Goal: Information Seeking & Learning: Learn about a topic

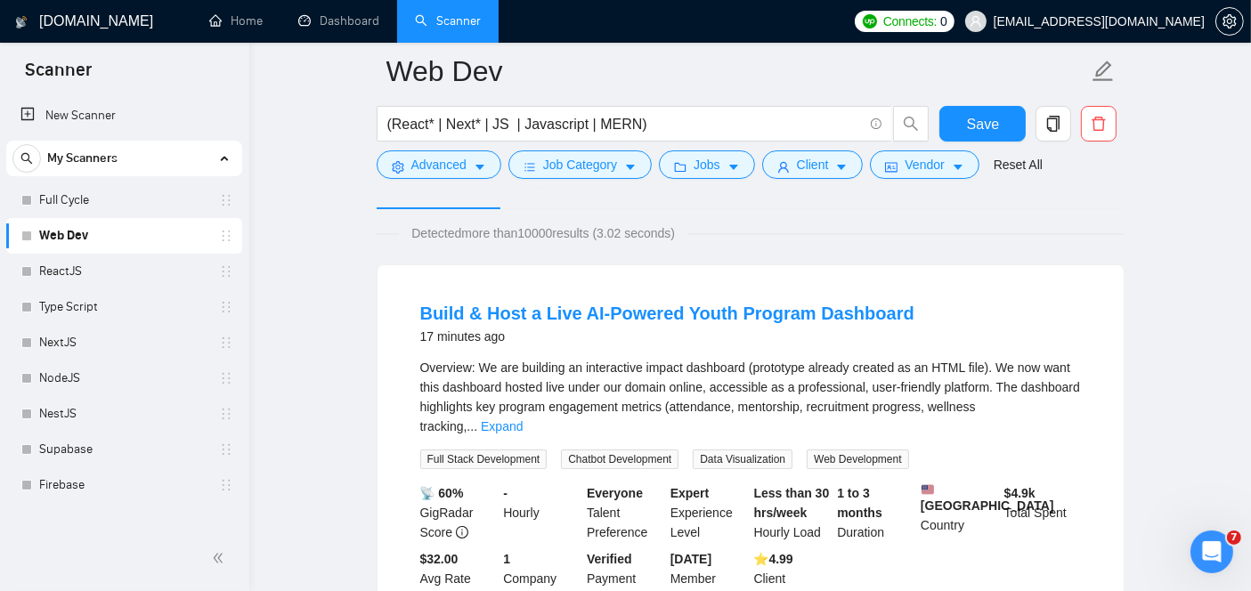
scroll to position [91, 0]
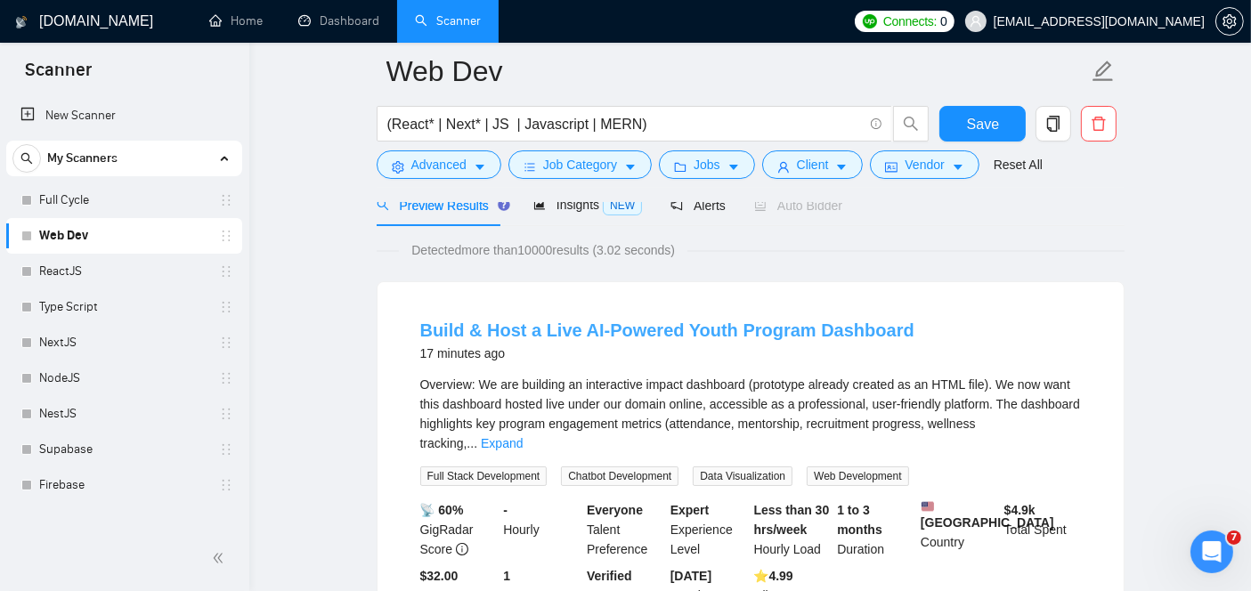
click at [806, 328] on link "Build & Host a Live AI-Powered Youth Program Dashboard" at bounding box center [667, 330] width 494 height 20
click at [523, 436] on link "Expand" at bounding box center [502, 443] width 42 height 14
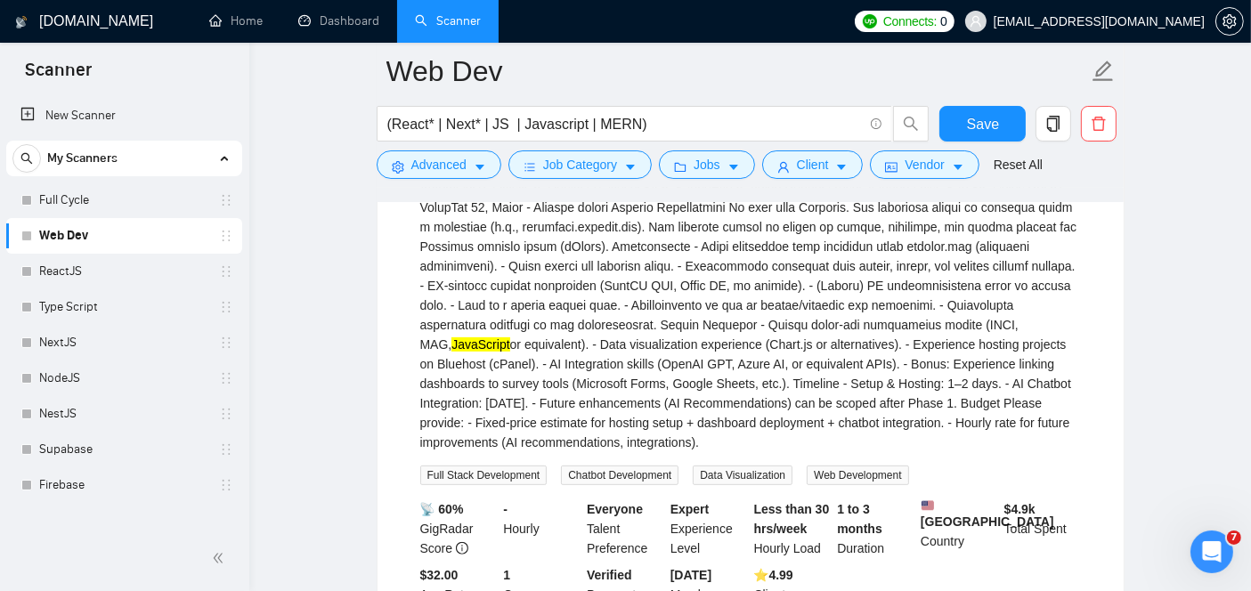
scroll to position [569, 0]
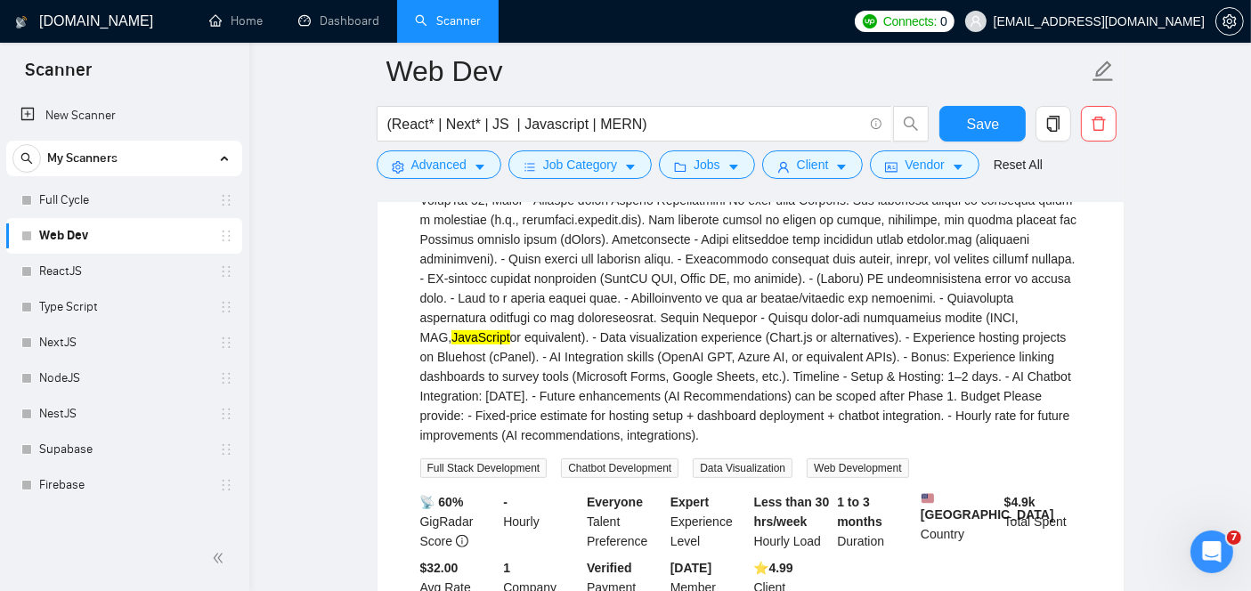
drag, startPoint x: 710, startPoint y: 434, endPoint x: 449, endPoint y: 259, distance: 314.5
click at [449, 259] on div "JavaScript or equivalent). - Data visualization experience (Chart.js or alterna…" at bounding box center [750, 171] width 661 height 548
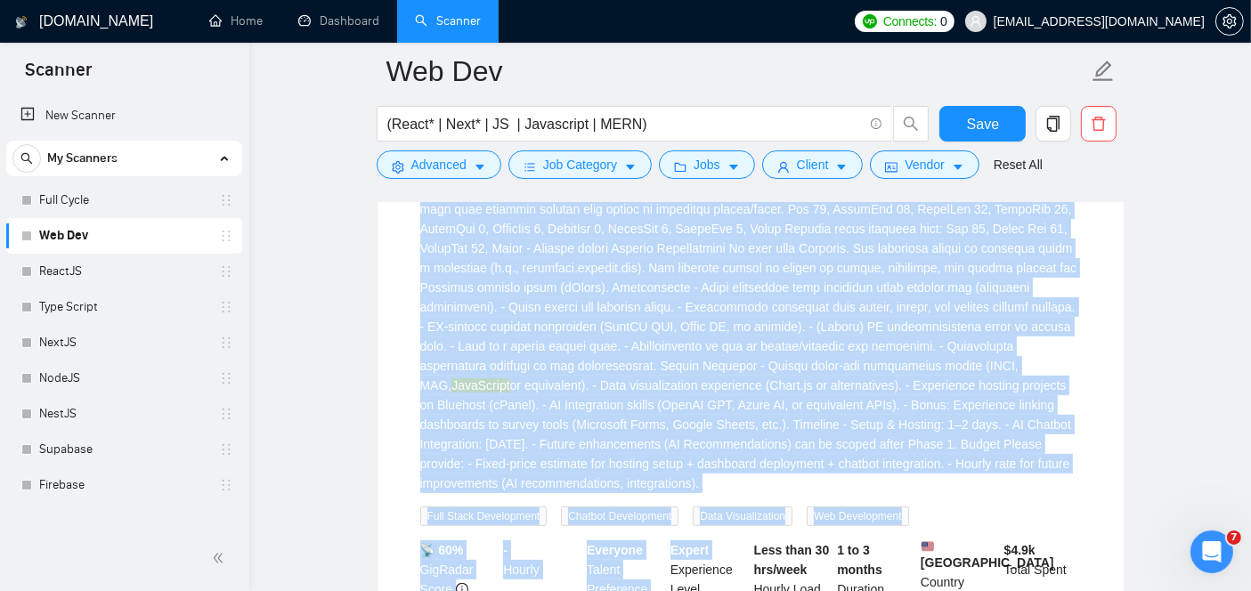
scroll to position [541, 0]
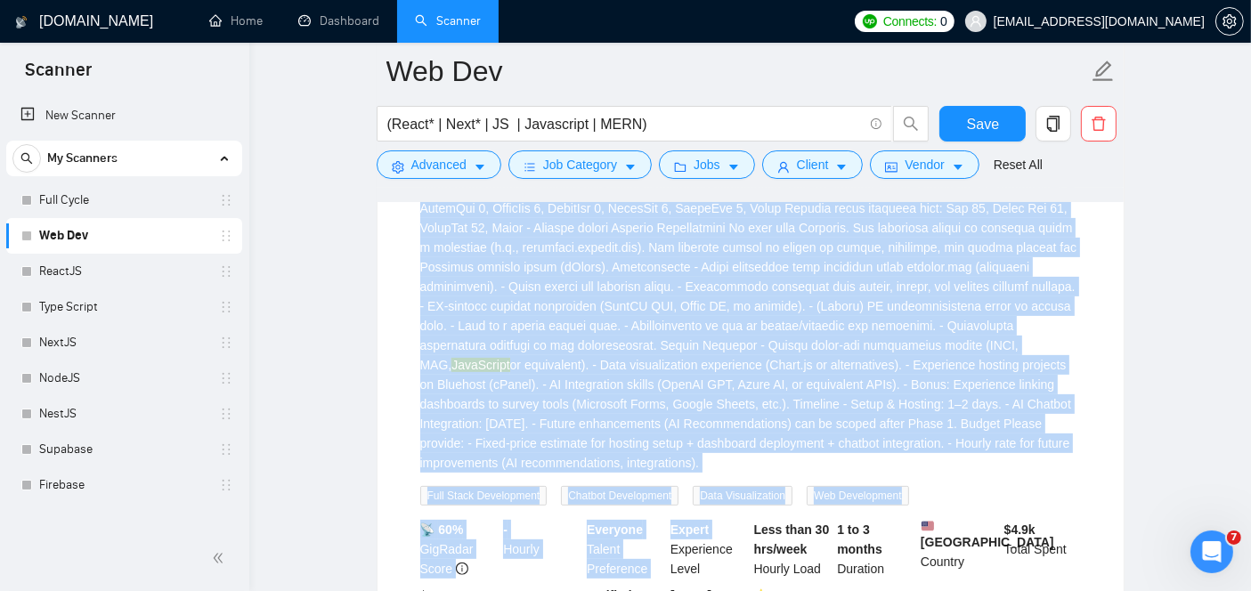
drag, startPoint x: 406, startPoint y: 293, endPoint x: 717, endPoint y: 461, distance: 353.3
click at [717, 461] on li "Build & Host a Live AI-Powered Youth Program Dashboard 17 minutes ago JavaScrip…" at bounding box center [750, 256] width 703 height 806
copy div "Overview: We are building an interactive impact dashboard (prototype already cr…"
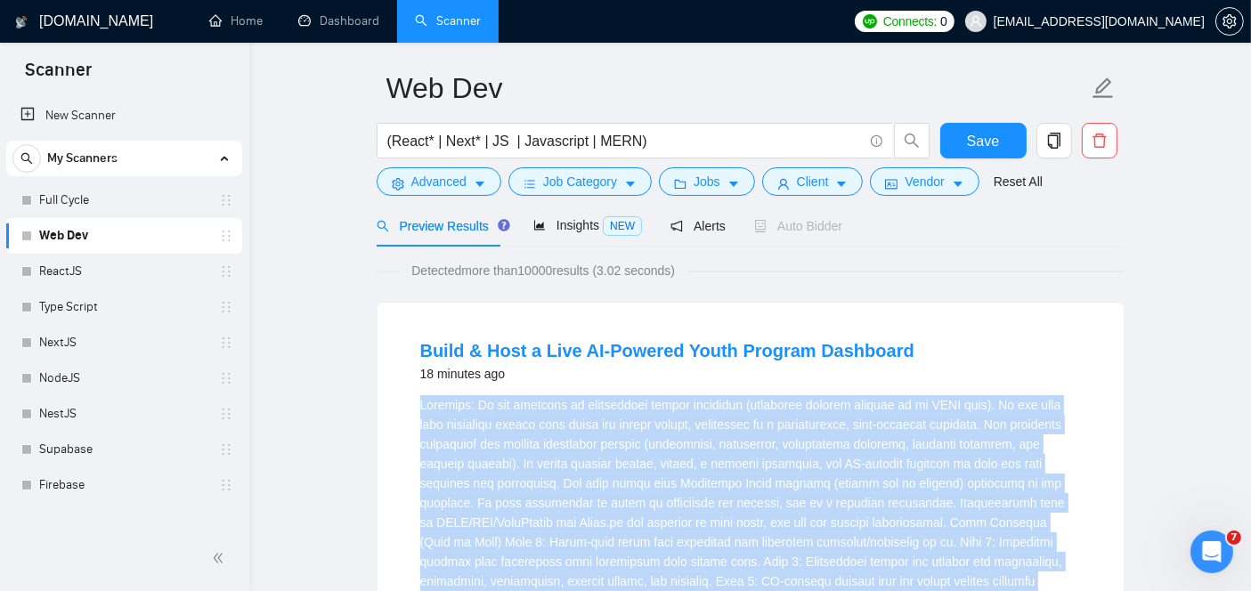
scroll to position [57, 0]
click at [754, 353] on link "Build & Host a Live AI-Powered Youth Program Dashboard" at bounding box center [667, 350] width 494 height 20
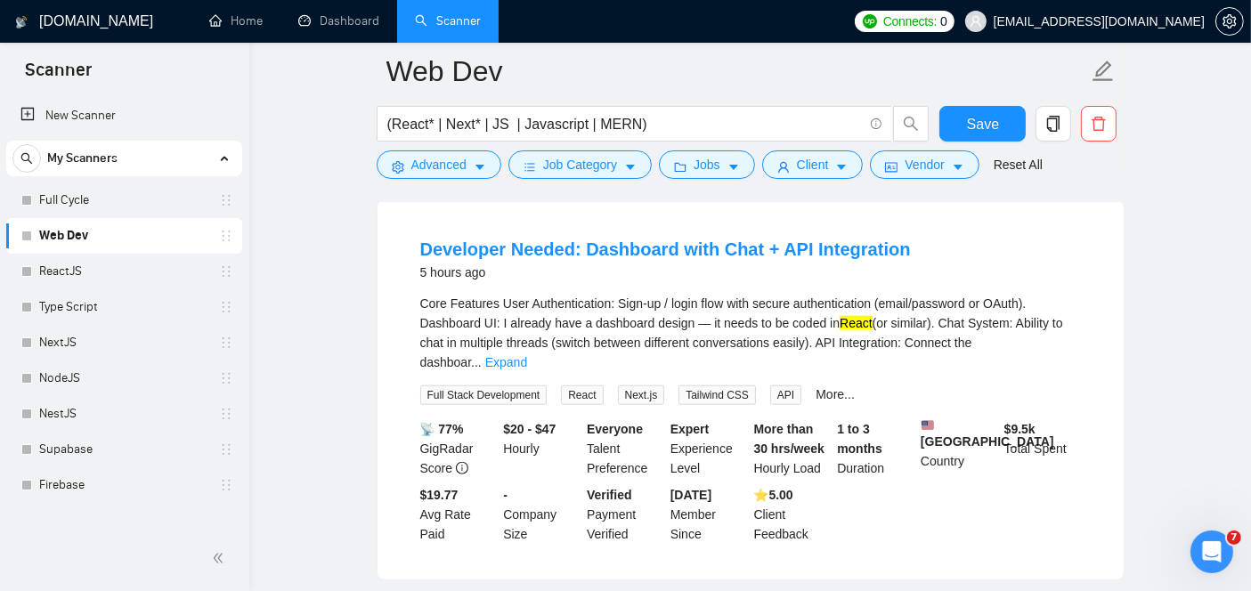
scroll to position [1778, 0]
